Goal: Task Accomplishment & Management: Manage account settings

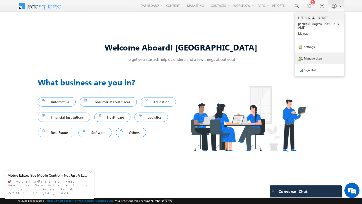
click at [312, 55] on link "Manage Users" at bounding box center [319, 59] width 49 height 12
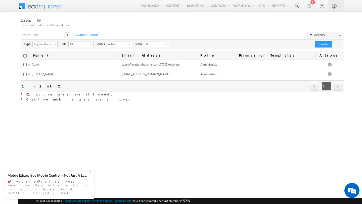
click at [252, 123] on div "Users Create and Update LeadSquared users X Advanced Search Actions Import User…" at bounding box center [182, 92] width 323 height 151
click at [207, 147] on div "Users Create and Update LeadSquared users X Advanced Search Actions Import User…" at bounding box center [182, 92] width 323 height 151
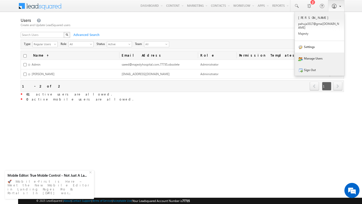
click at [308, 67] on link "Sign Out" at bounding box center [319, 70] width 49 height 12
